Goal: Transaction & Acquisition: Obtain resource

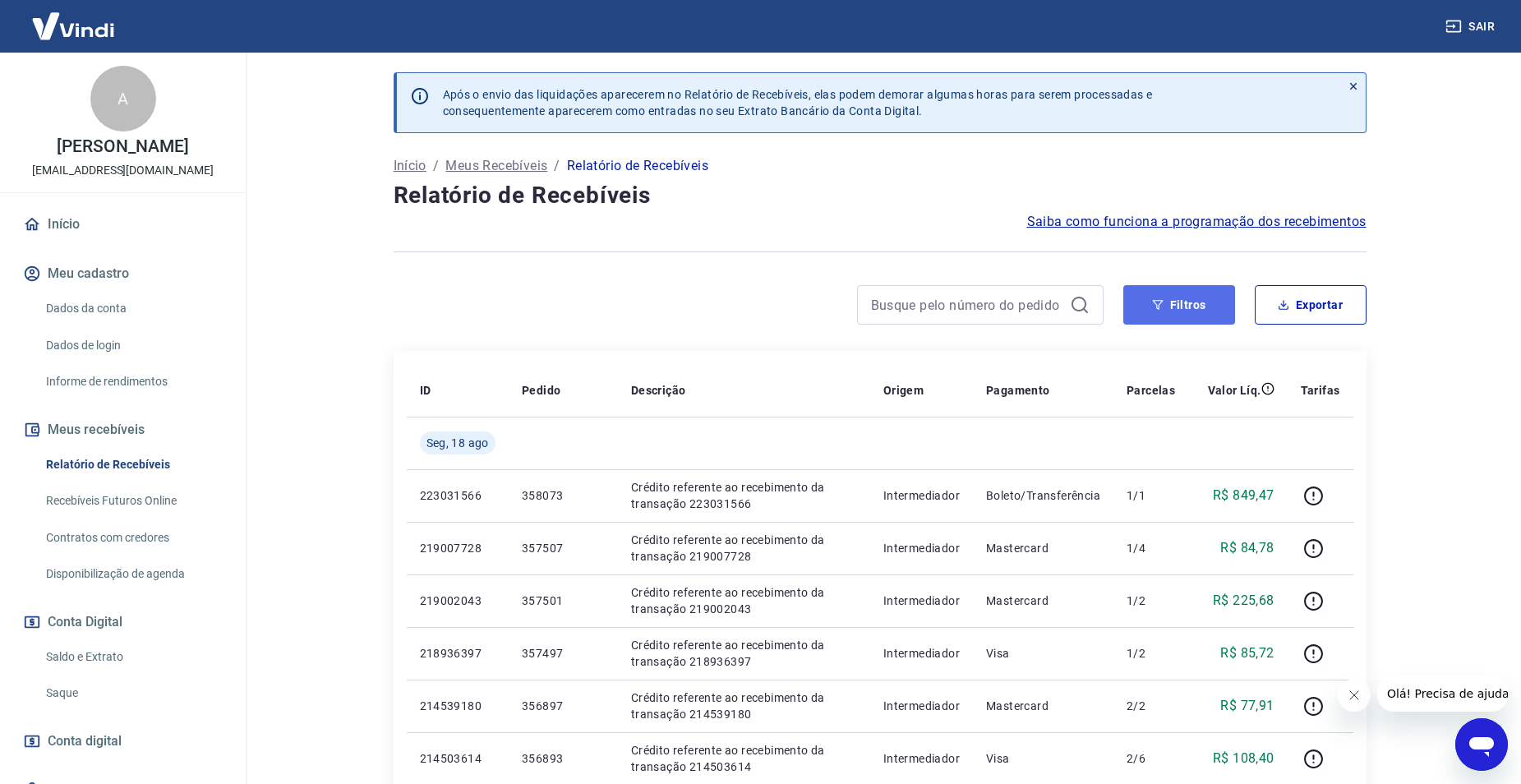
click at [1171, 297] on button "Filtros" at bounding box center [1179, 305] width 112 height 40
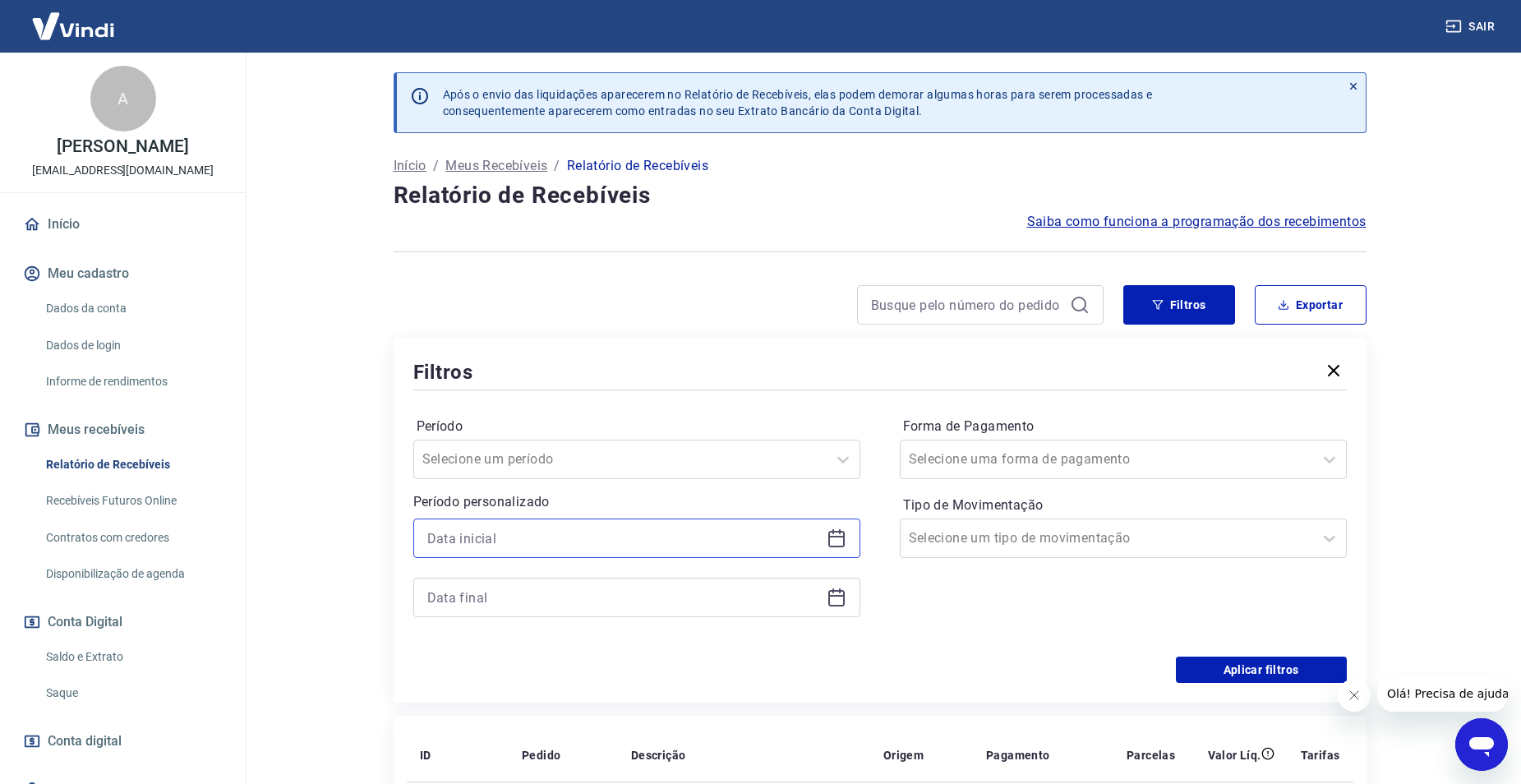
click at [611, 536] on input at bounding box center [624, 538] width 393 height 25
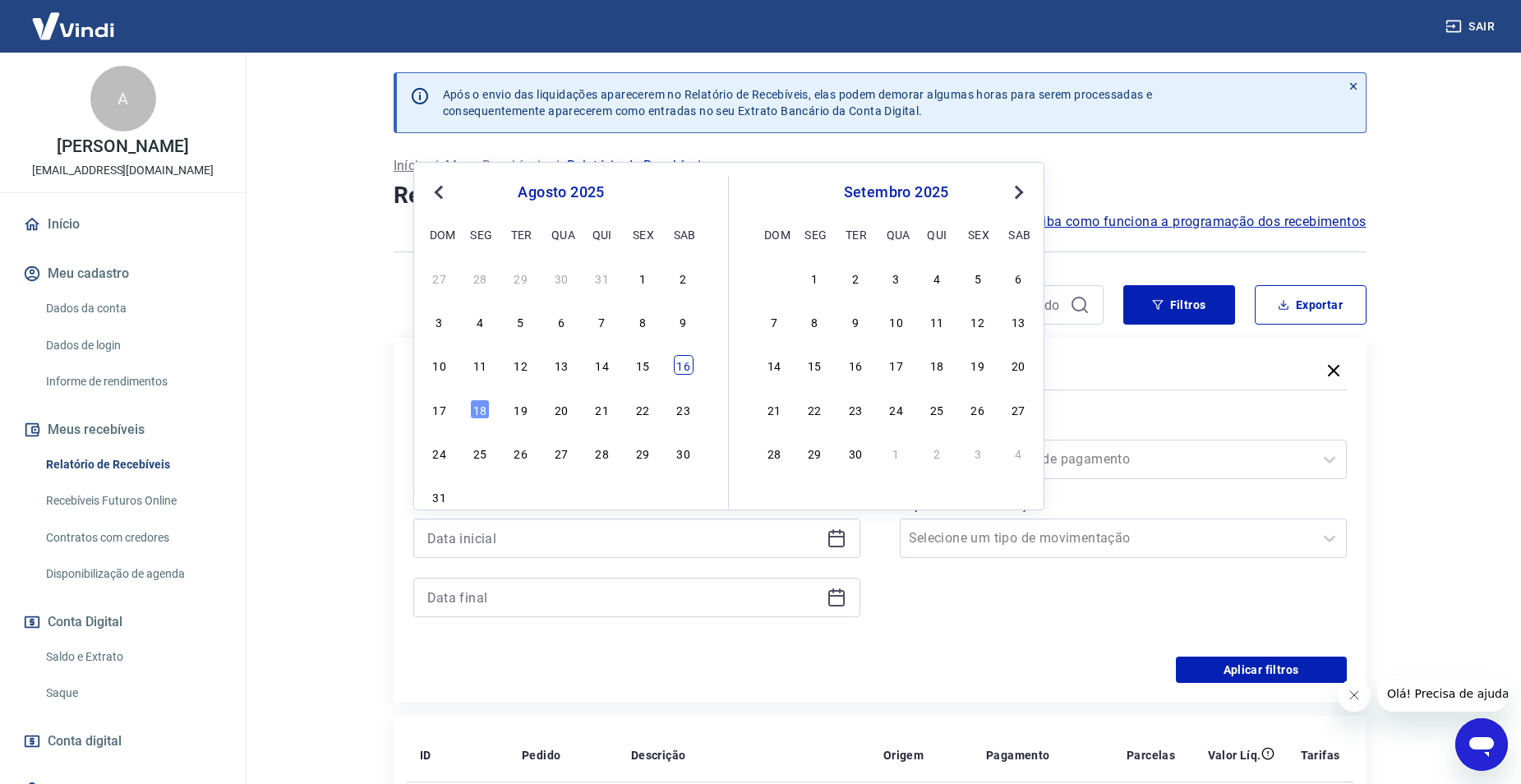
click at [677, 365] on div "16" at bounding box center [683, 364] width 19 height 19
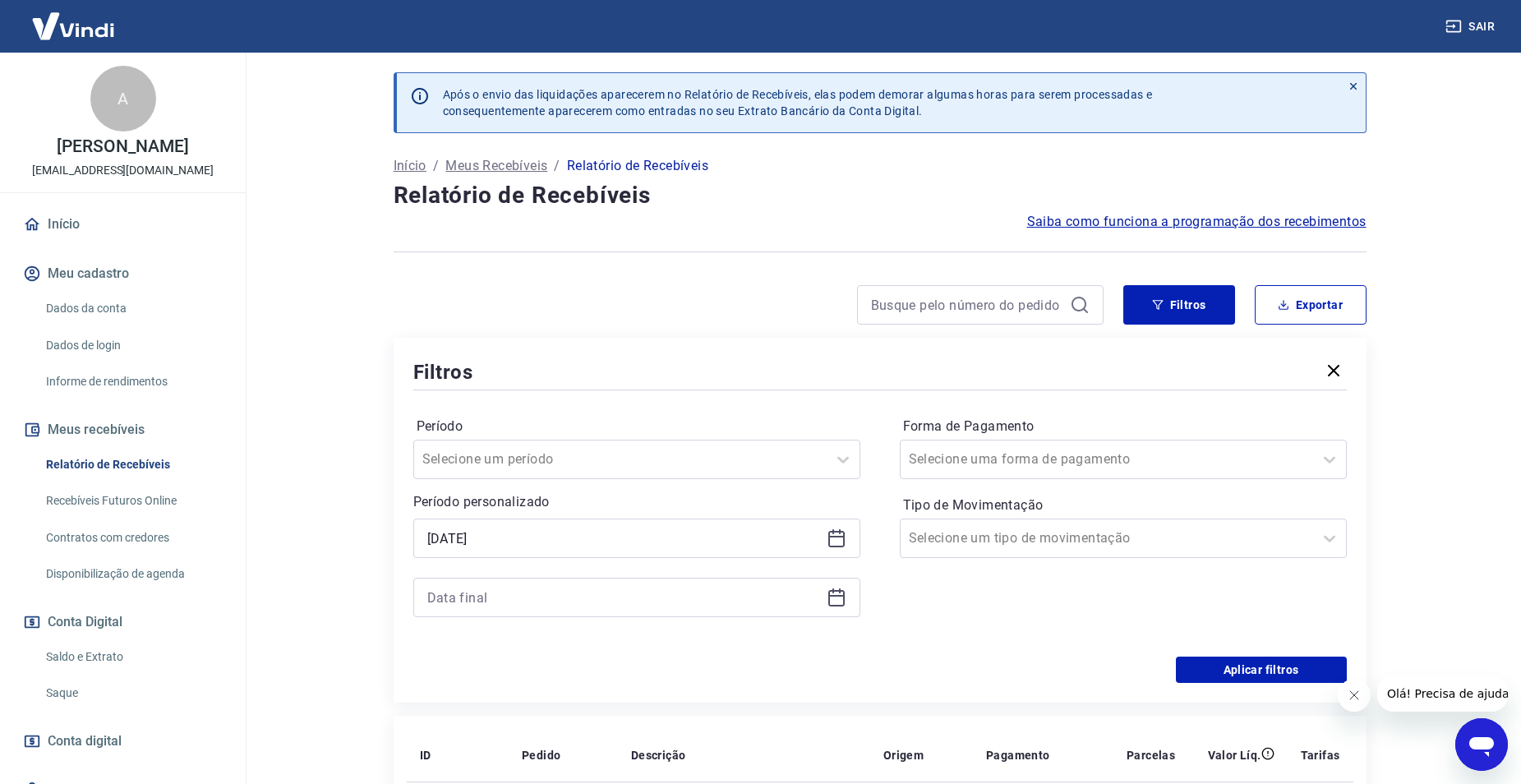
type input "[DATE]"
click at [563, 596] on input at bounding box center [624, 597] width 393 height 25
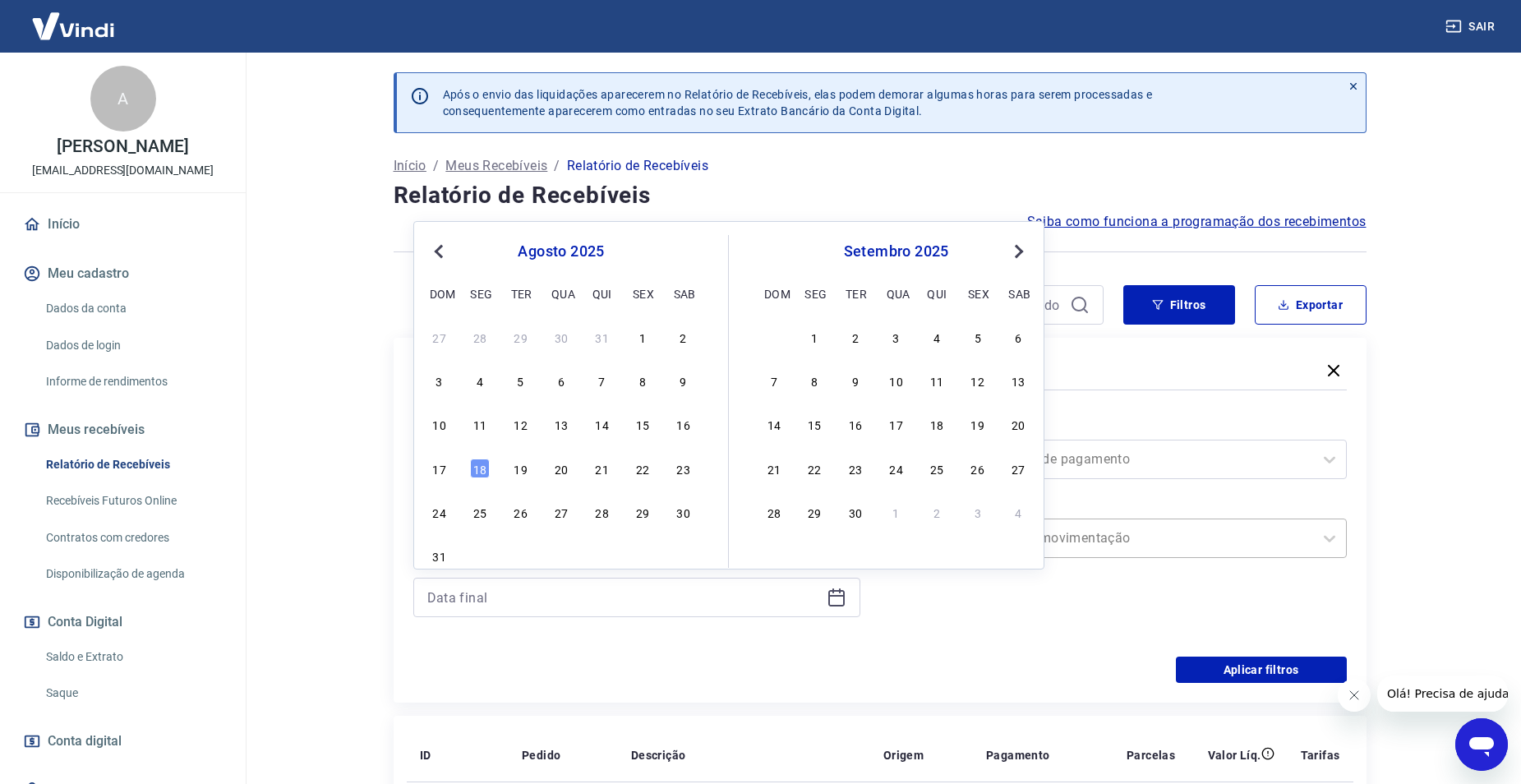
click at [685, 425] on div "16" at bounding box center [683, 424] width 19 height 19
type input "[DATE]"
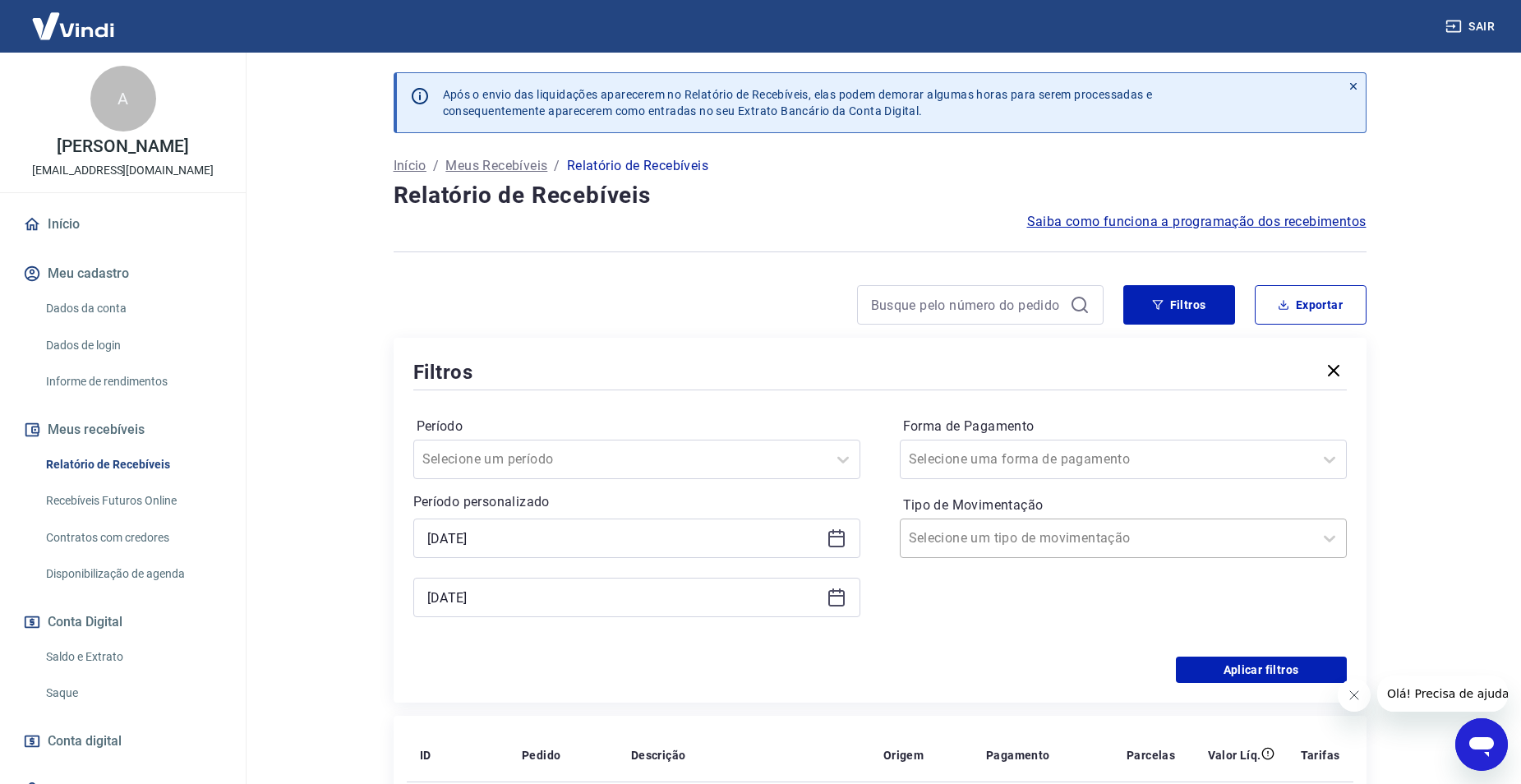
click at [1092, 539] on div at bounding box center [1107, 538] width 396 height 23
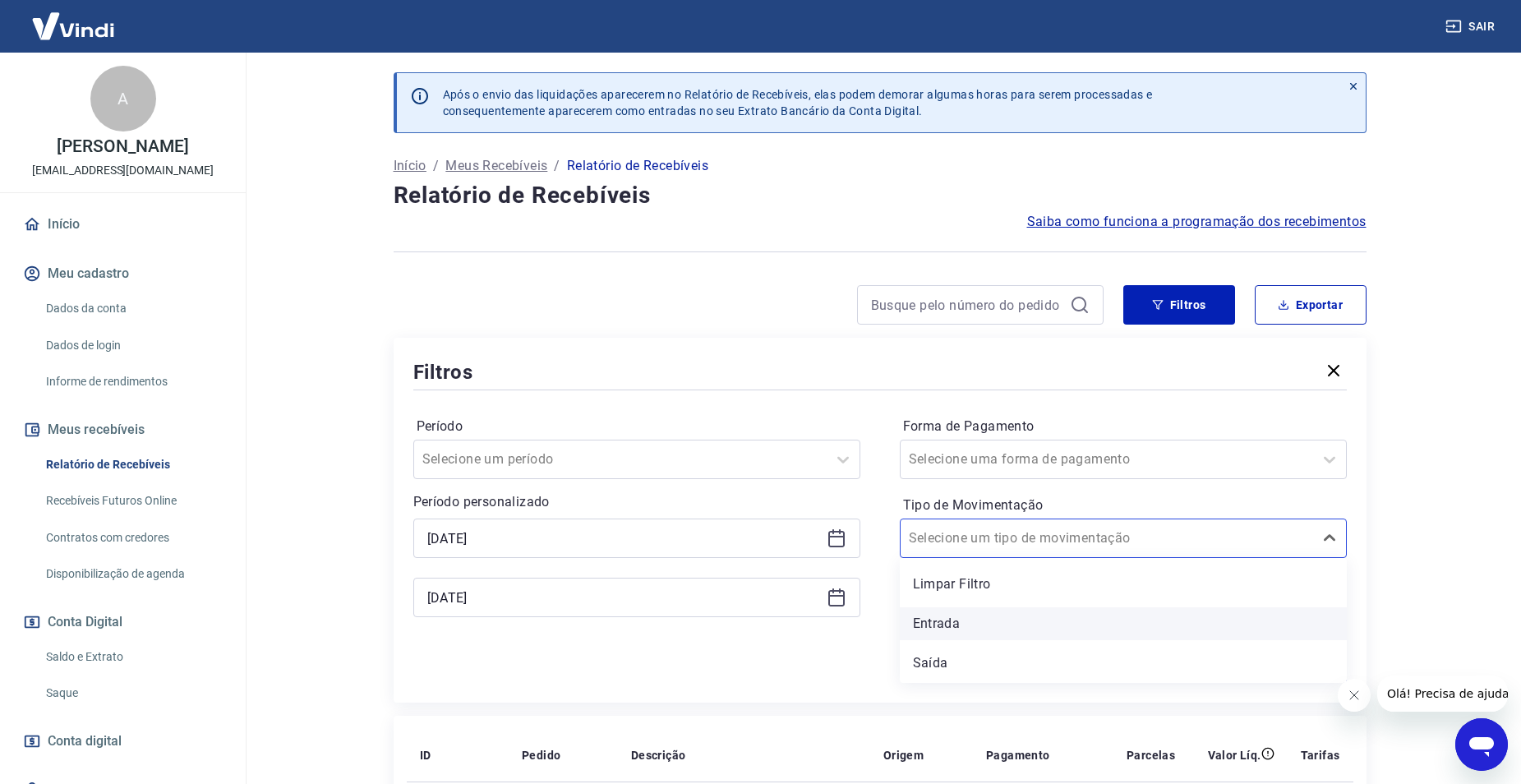
click at [1003, 616] on div "Entrada" at bounding box center [1123, 623] width 447 height 32
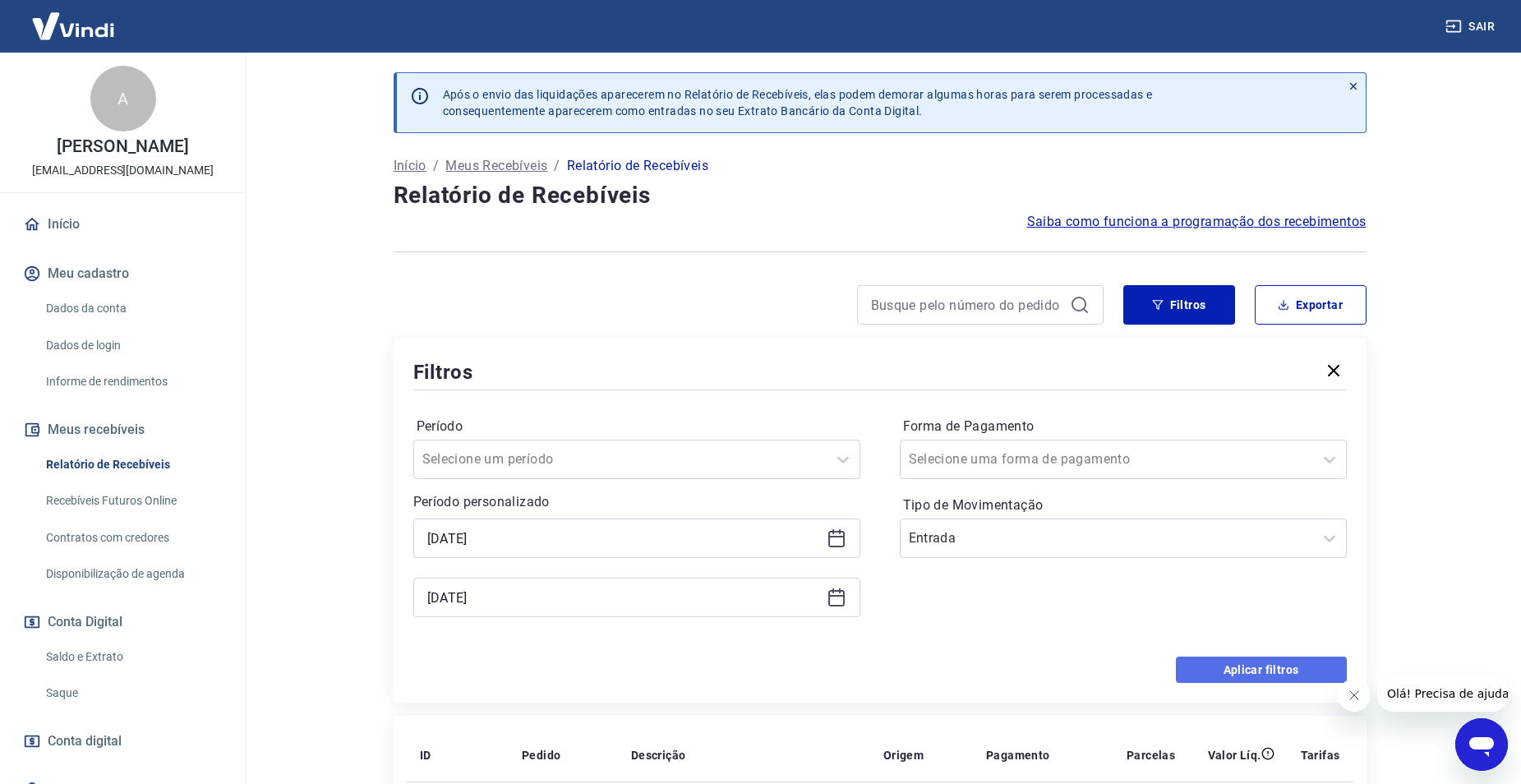
click at [1186, 672] on button "Aplicar filtros" at bounding box center [1261, 670] width 171 height 26
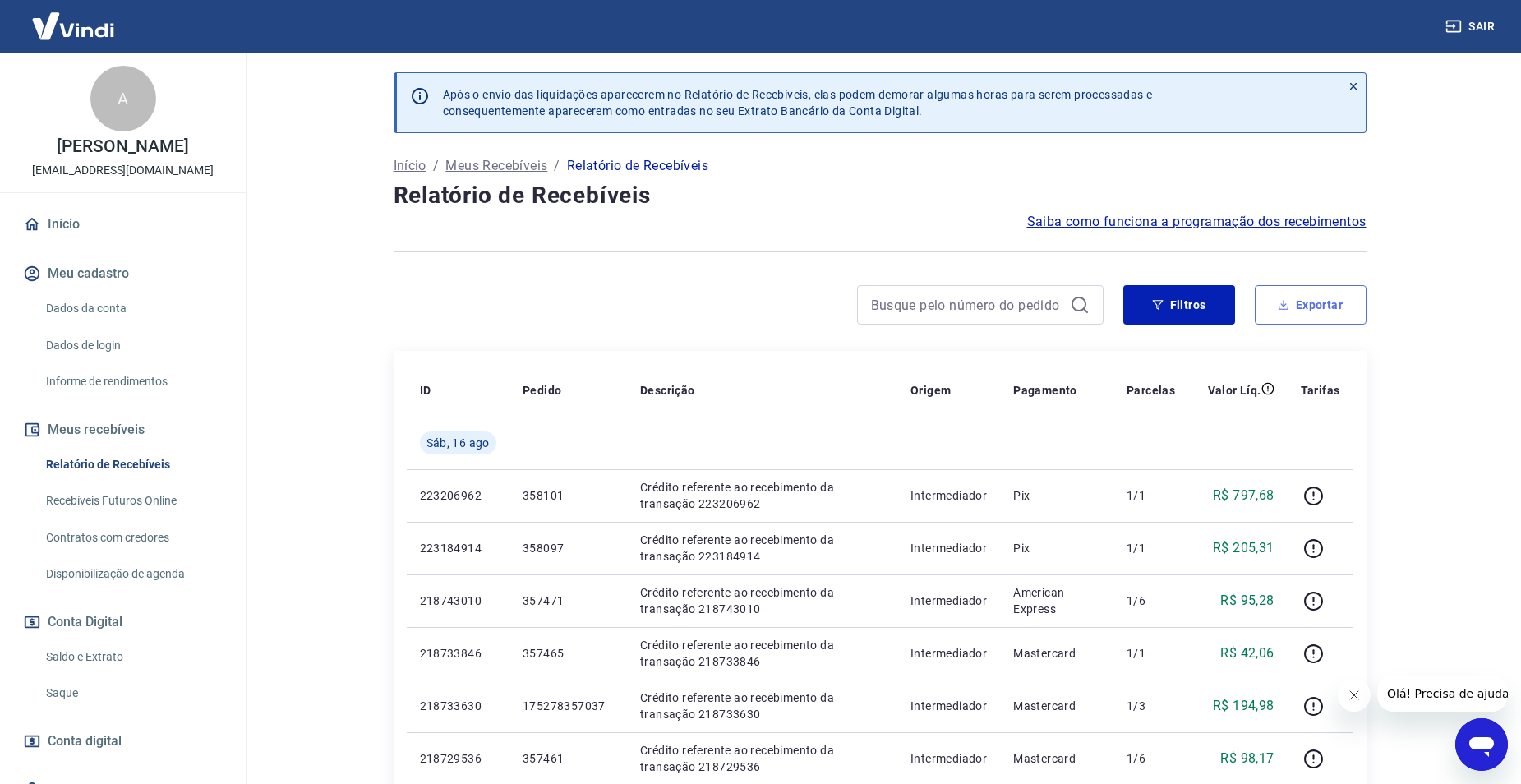
click at [1307, 313] on button "Exportar" at bounding box center [1310, 305] width 112 height 40
type input "[DATE]"
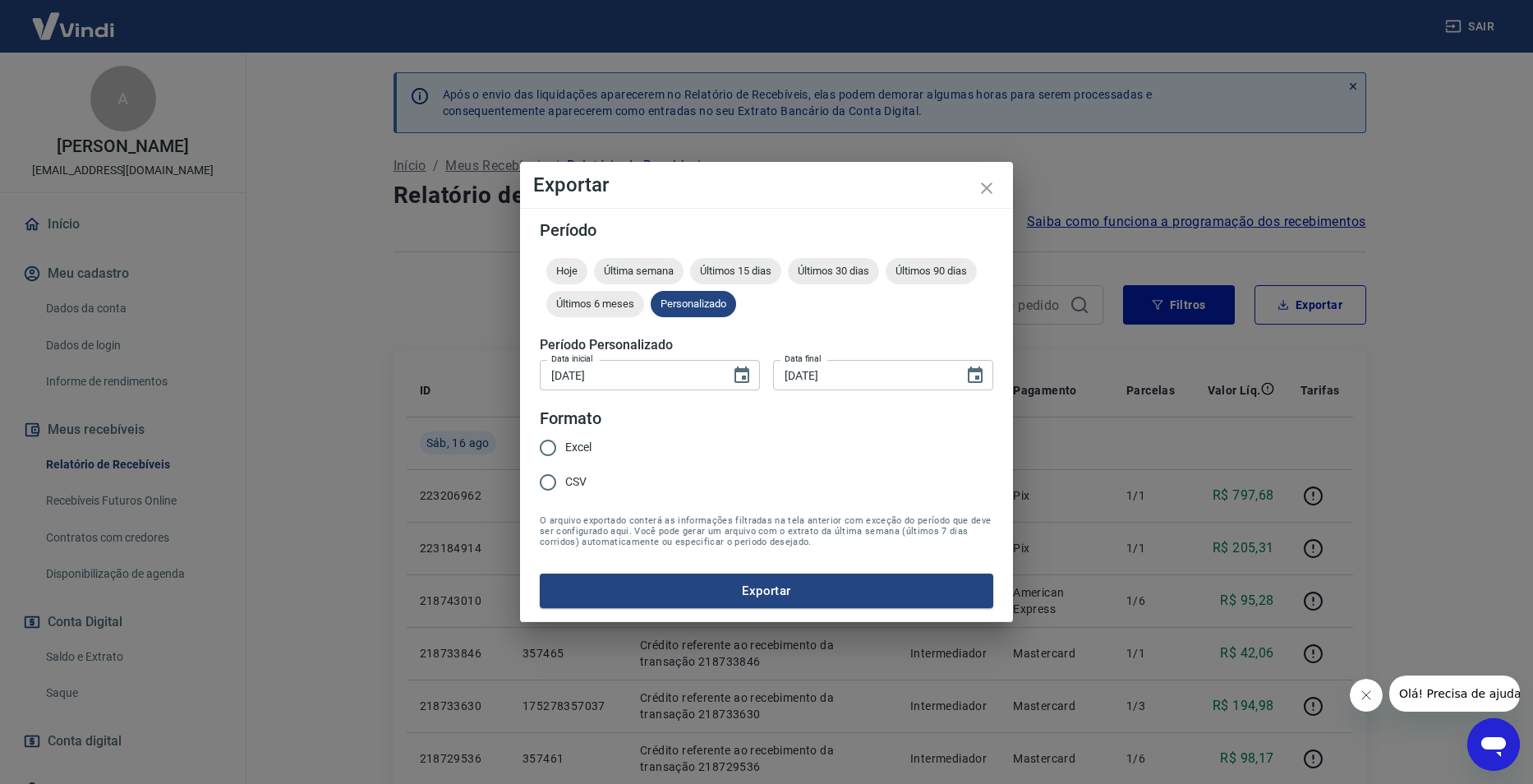
click at [601, 442] on div "Excel CSV" at bounding box center [572, 465] width 65 height 71
click at [593, 450] on div "Excel CSV" at bounding box center [572, 465] width 65 height 71
click at [558, 457] on input "Excel" at bounding box center [548, 447] width 34 height 34
radio input "true"
click at [612, 580] on button "Exportar" at bounding box center [766, 590] width 454 height 34
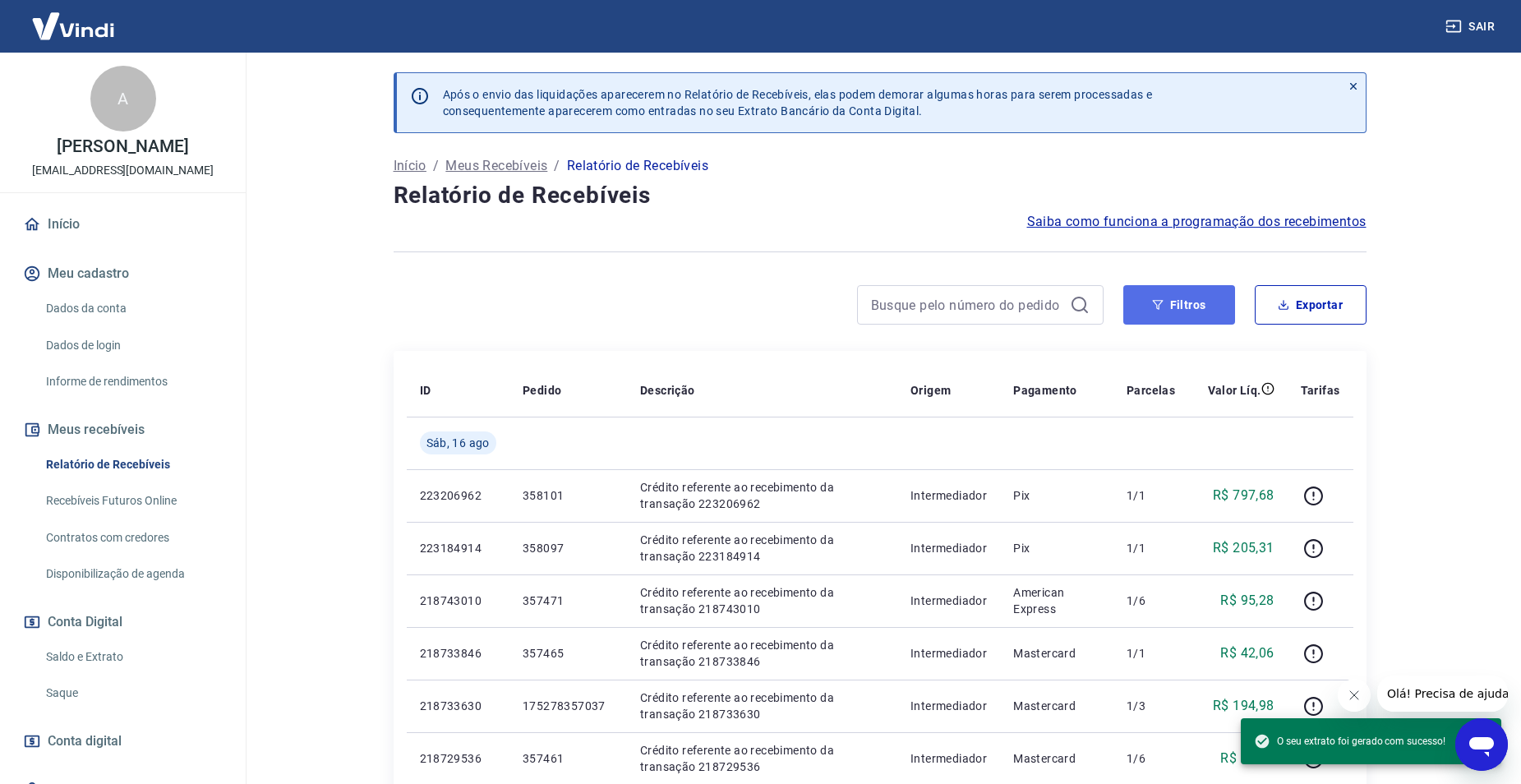
click at [1170, 315] on button "Filtros" at bounding box center [1179, 305] width 112 height 40
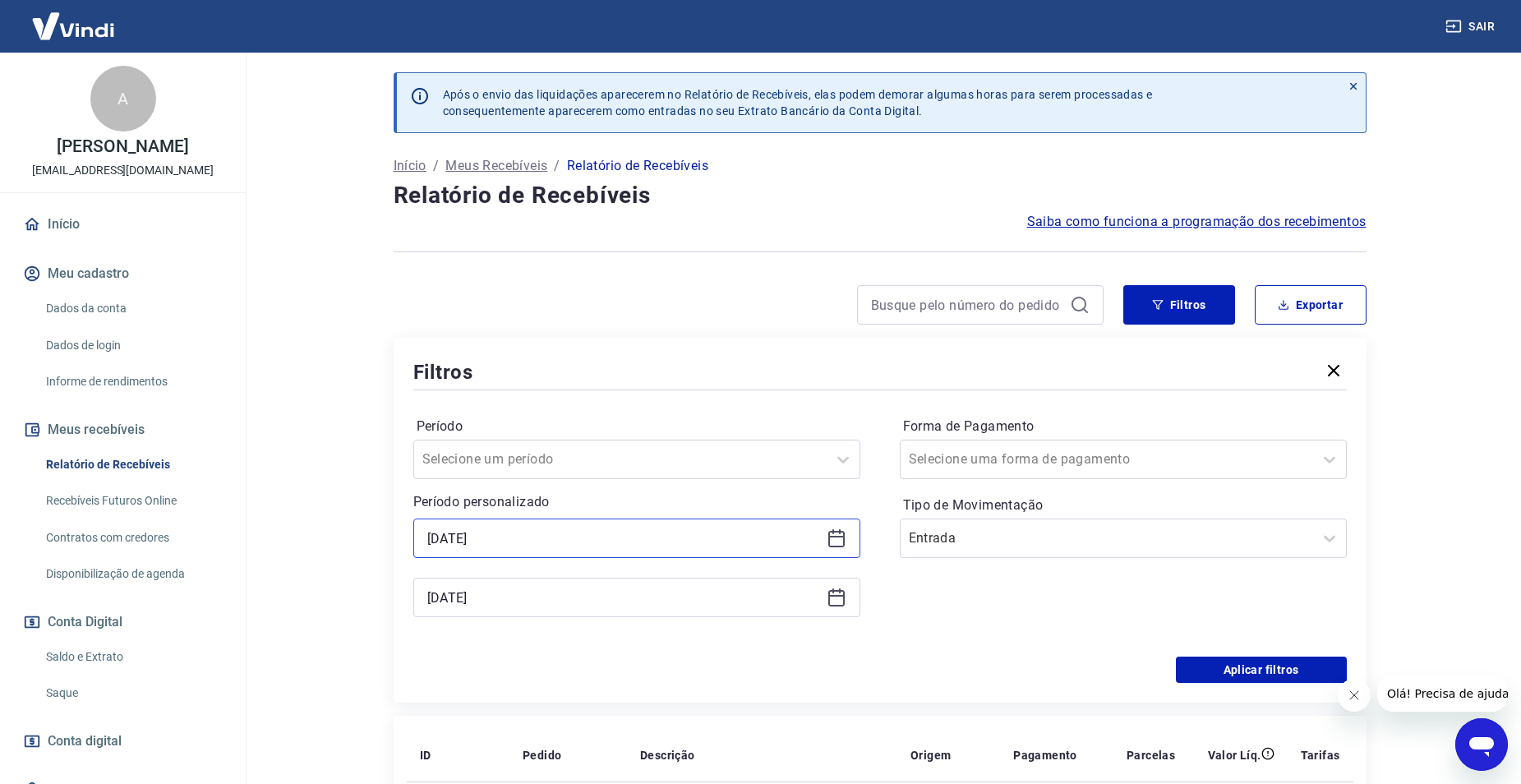
click at [552, 539] on input "[DATE]" at bounding box center [624, 538] width 393 height 25
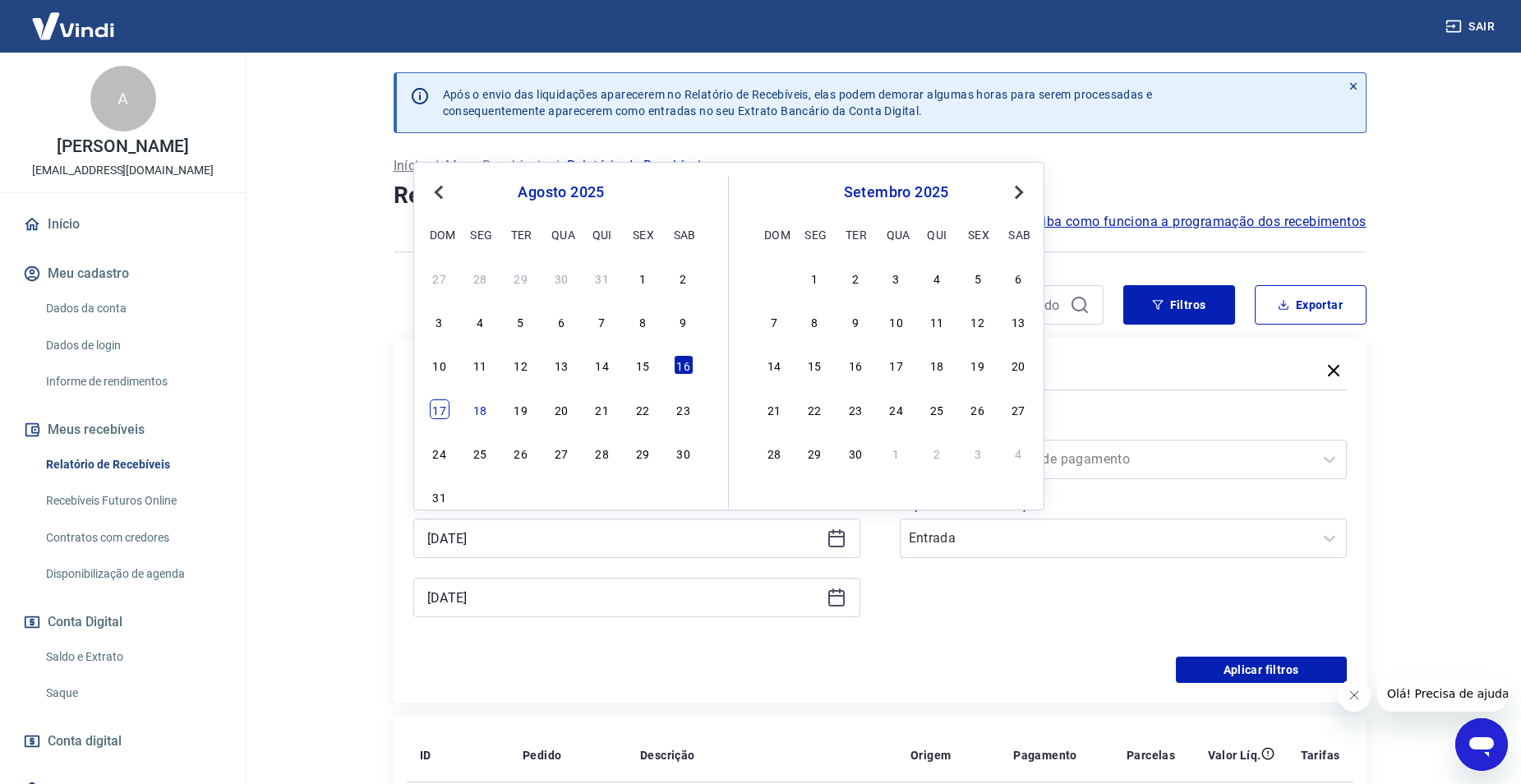
click at [439, 406] on div "17" at bounding box center [439, 409] width 19 height 19
type input "[DATE]"
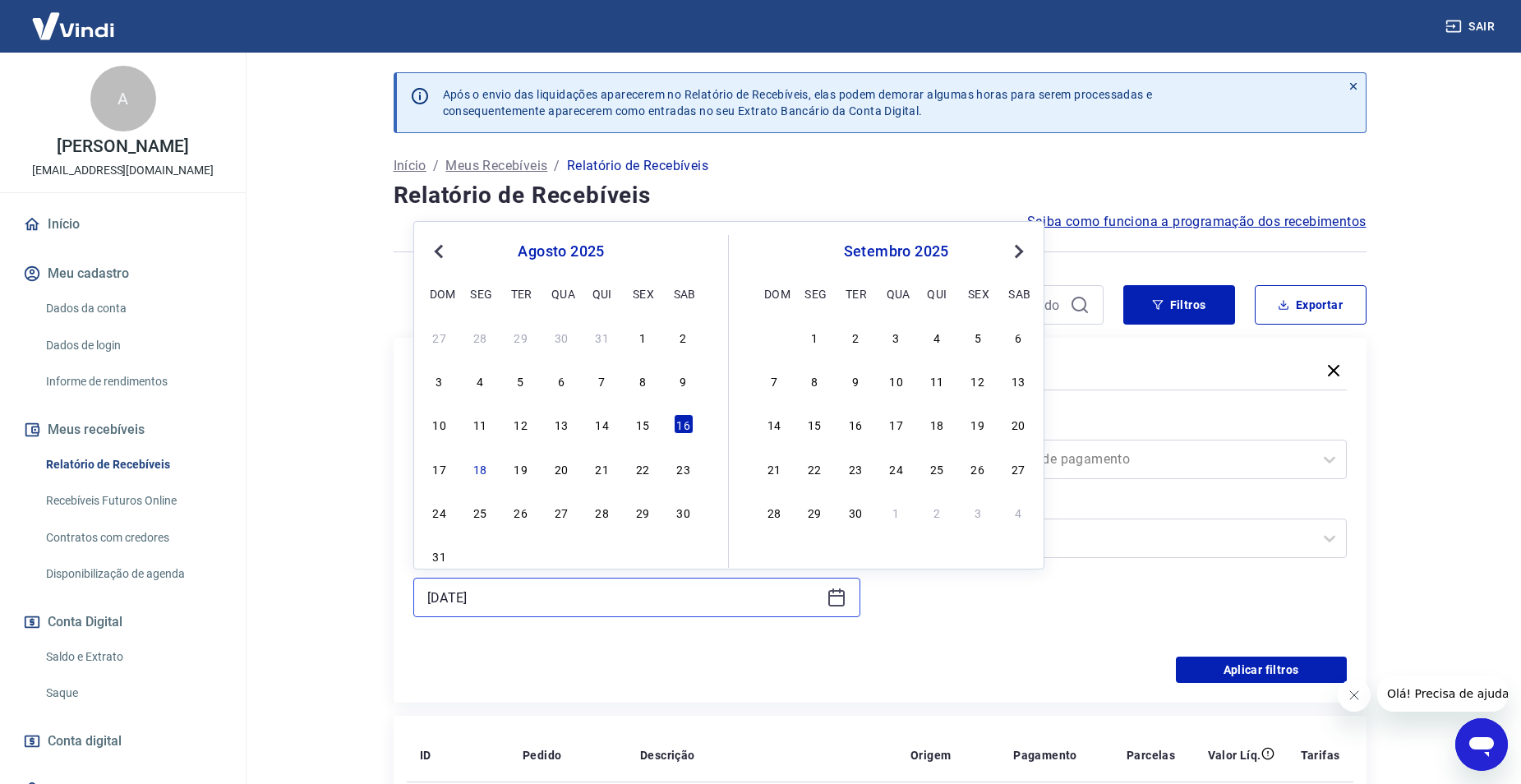
click at [553, 595] on input "[DATE]" at bounding box center [624, 597] width 393 height 25
click at [433, 456] on div "17 18 19 20 21 22 23" at bounding box center [561, 467] width 268 height 24
click at [432, 471] on div "17" at bounding box center [439, 468] width 19 height 19
type input "[DATE]"
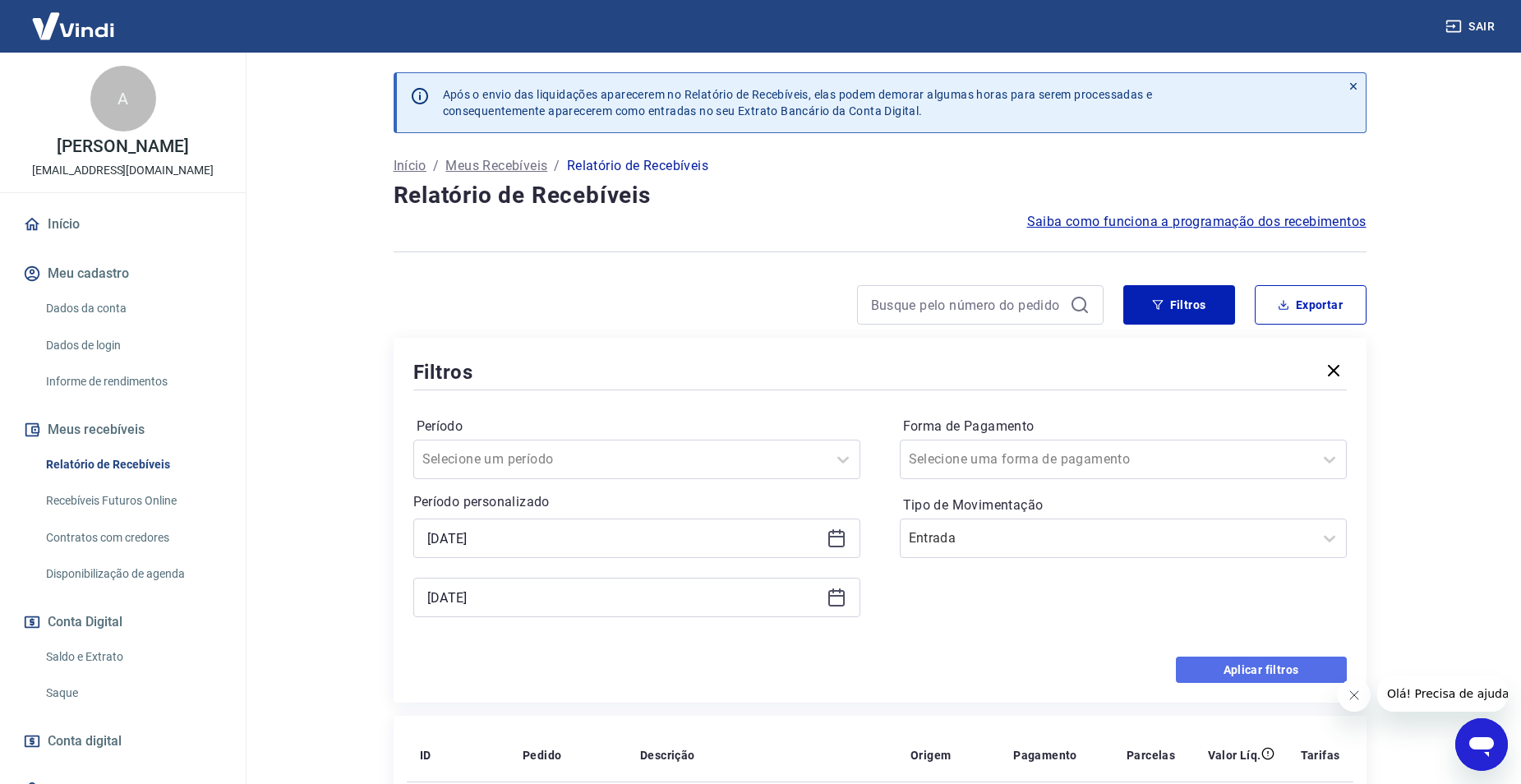
click at [1280, 663] on button "Aplicar filtros" at bounding box center [1261, 670] width 171 height 26
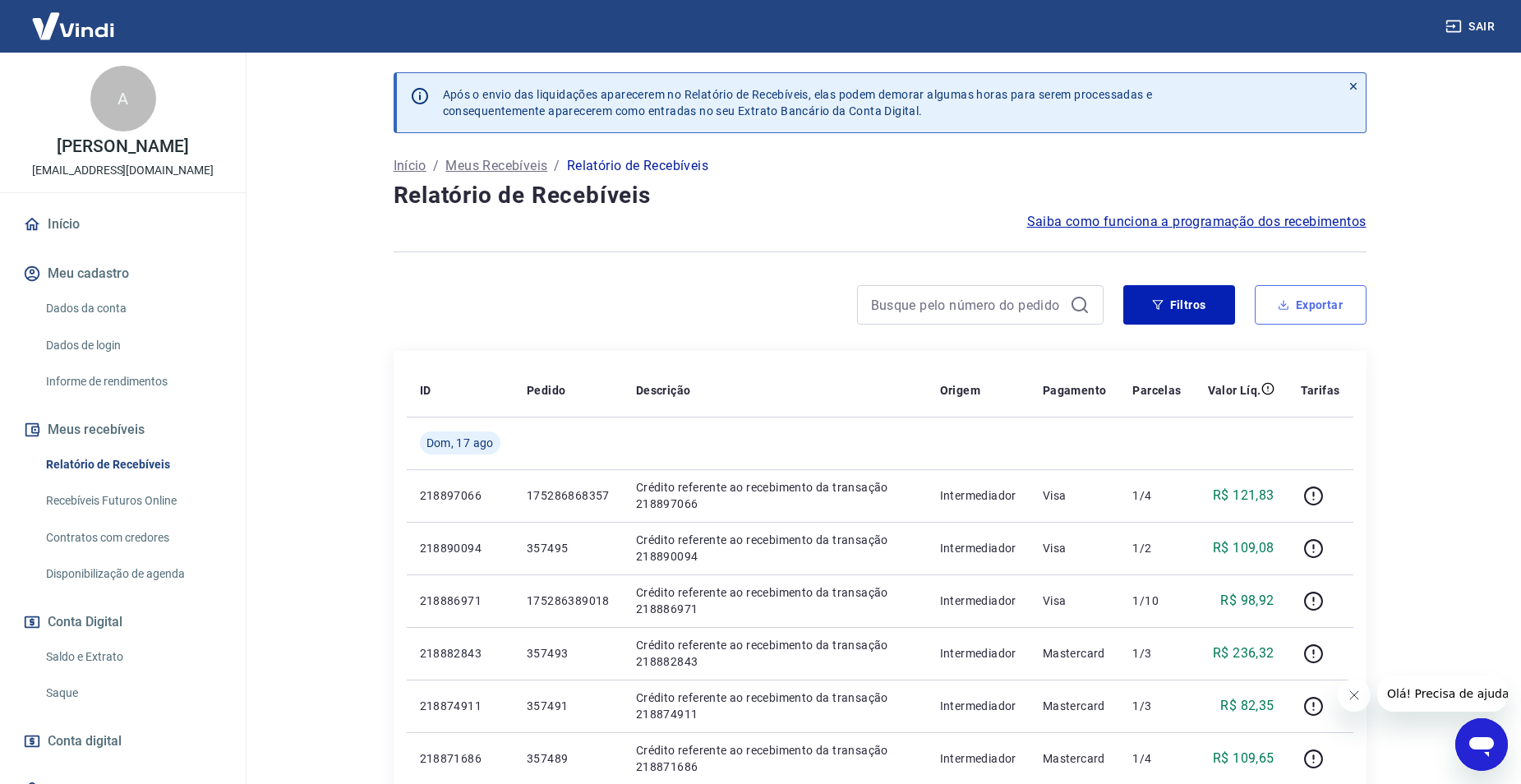
click at [1299, 314] on button "Exportar" at bounding box center [1310, 305] width 112 height 40
type input "[DATE]"
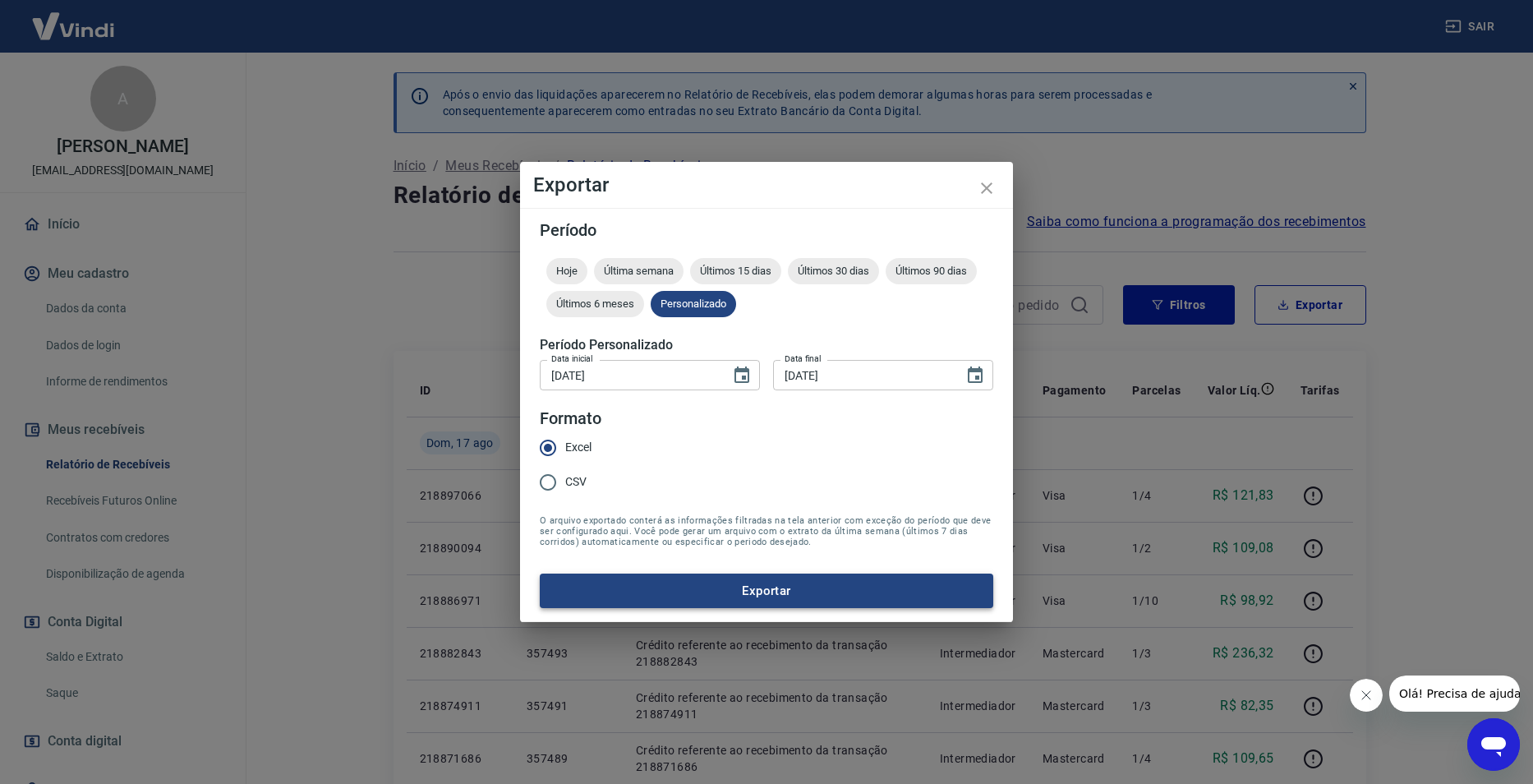
click at [716, 595] on button "Exportar" at bounding box center [766, 590] width 454 height 34
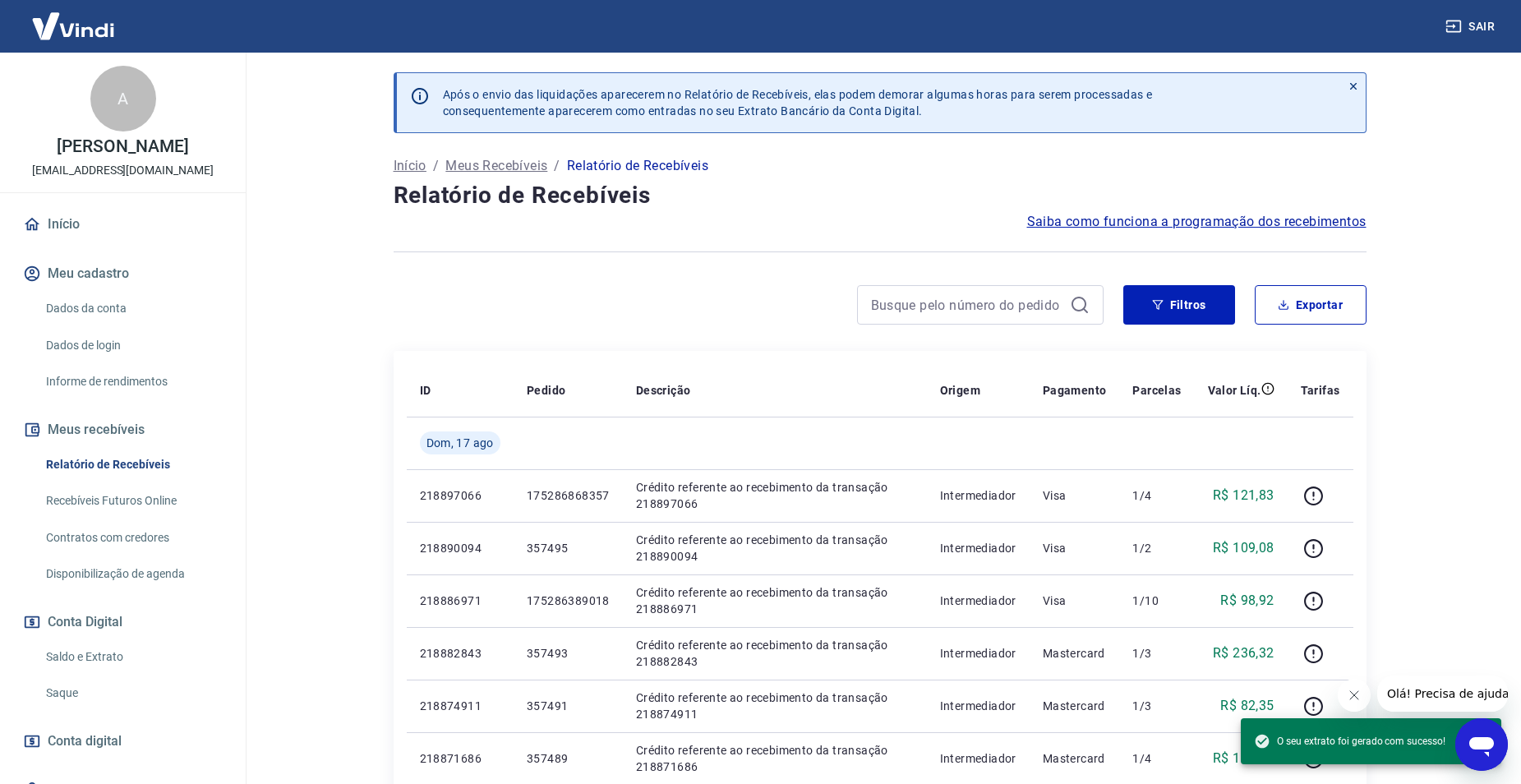
drag, startPoint x: 101, startPoint y: 659, endPoint x: 144, endPoint y: 642, distance: 46.2
click at [101, 659] on link "Saldo e Extrato" at bounding box center [133, 657] width 186 height 33
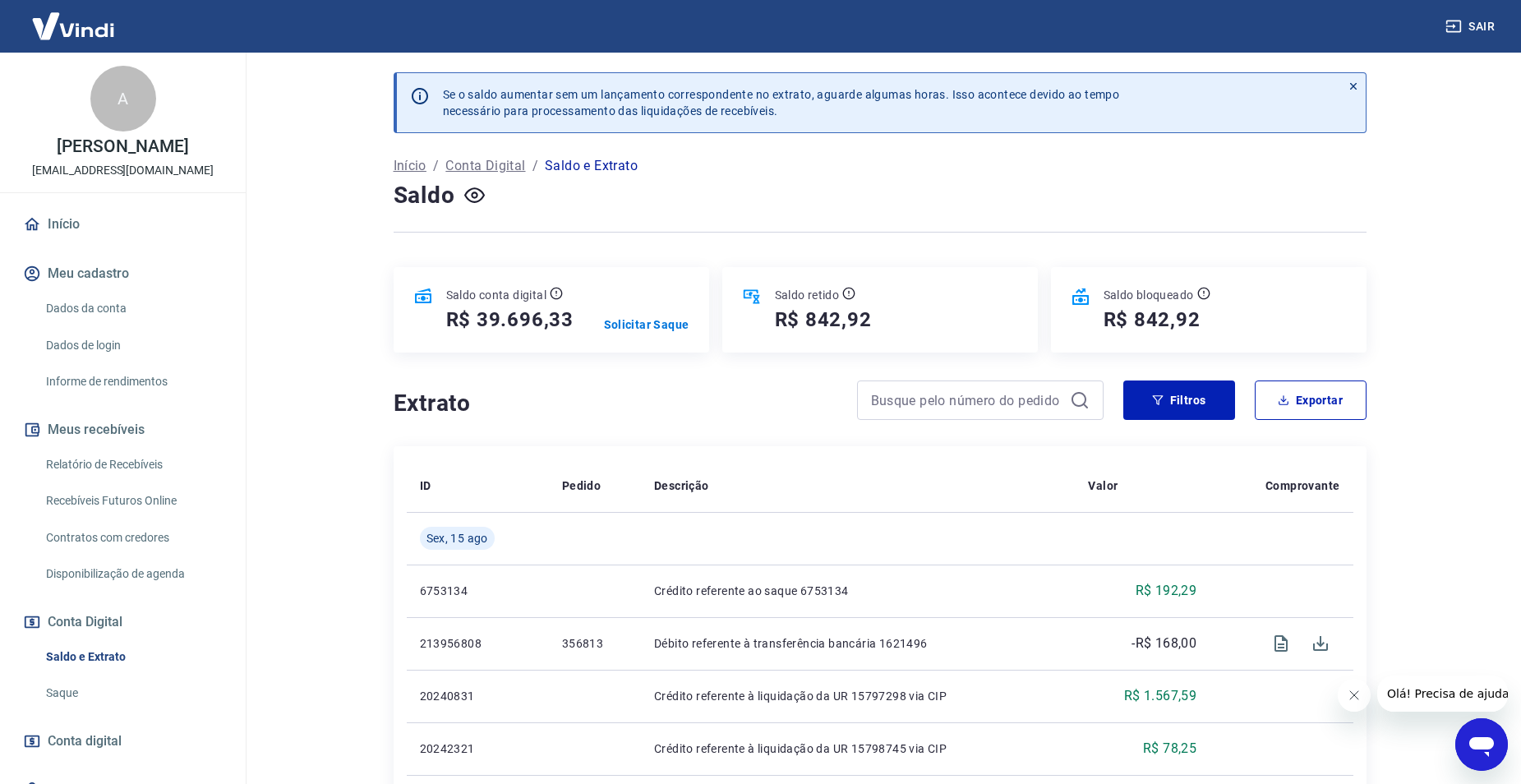
click at [1356, 83] on icon at bounding box center [1352, 86] width 6 height 6
